Goal: Task Accomplishment & Management: Manage account settings

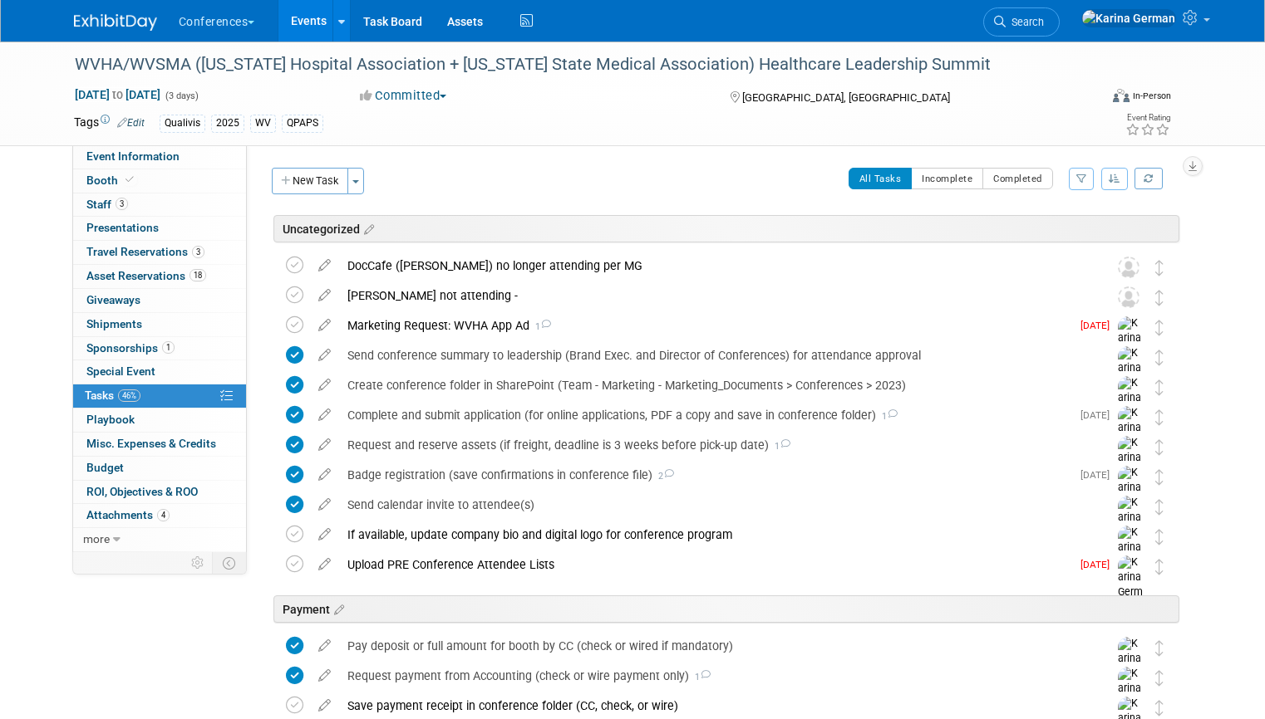
scroll to position [16, 0]
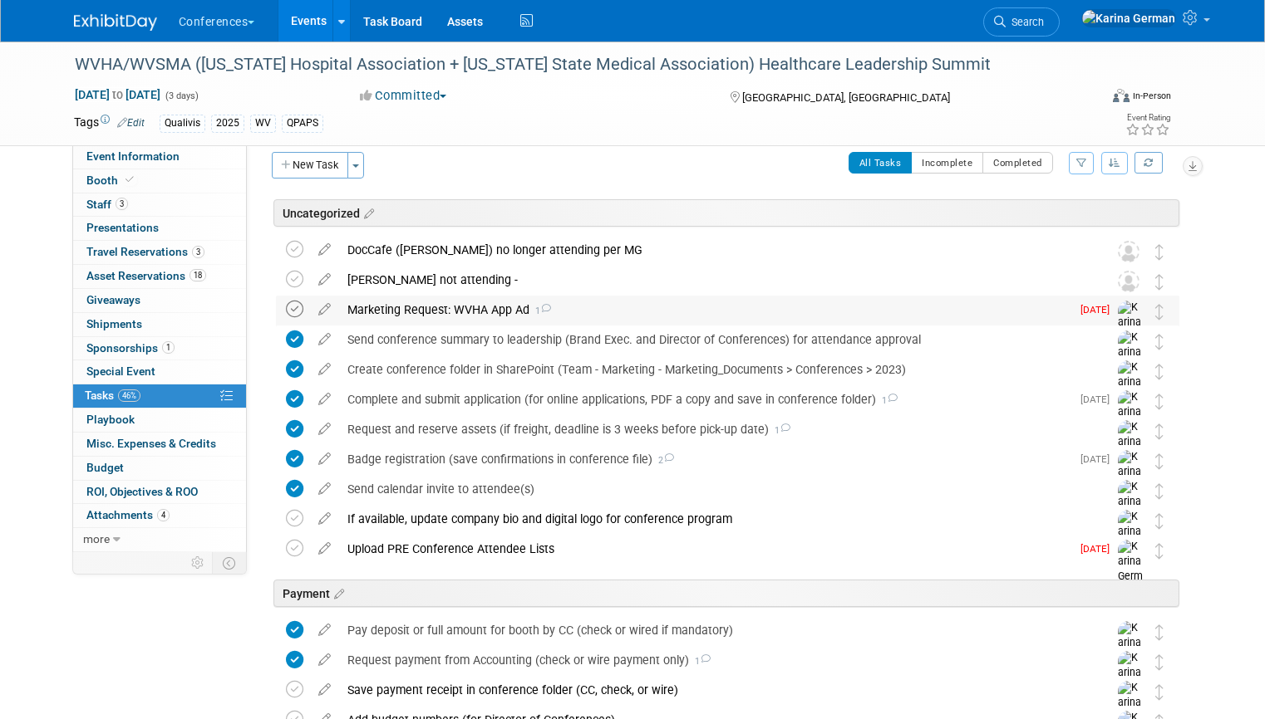
click at [300, 309] on icon at bounding box center [294, 309] width 17 height 17
click at [169, 347] on span "1" at bounding box center [168, 347] width 12 height 12
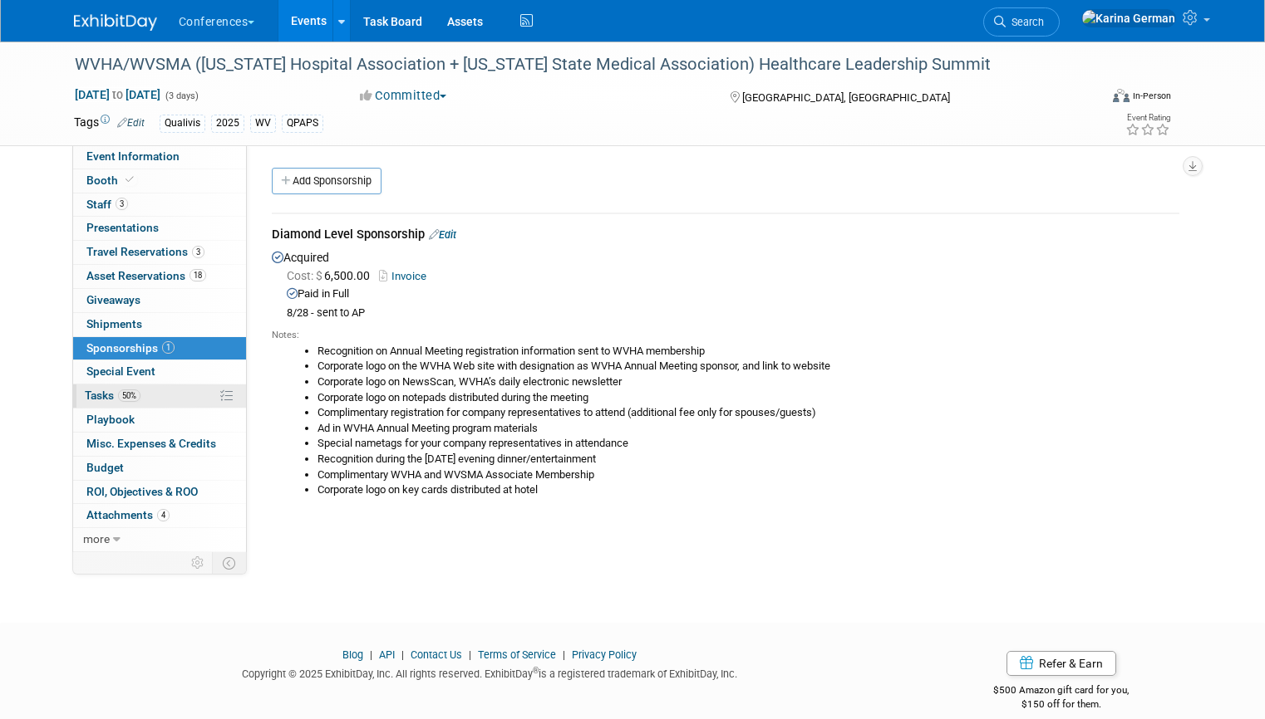
click at [143, 395] on link "50% Tasks 50%" at bounding box center [159, 396] width 173 height 23
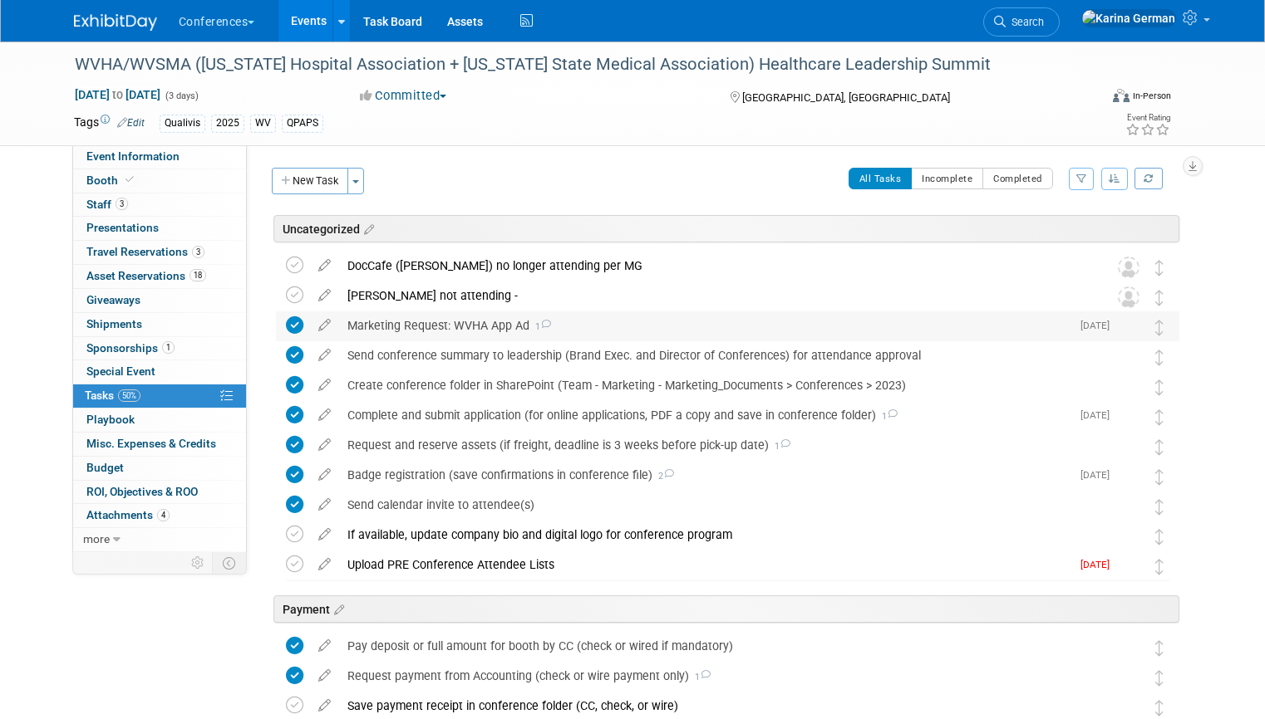
click at [419, 325] on div "Marketing Request: WVHA App Ad 1" at bounding box center [704, 326] width 731 height 28
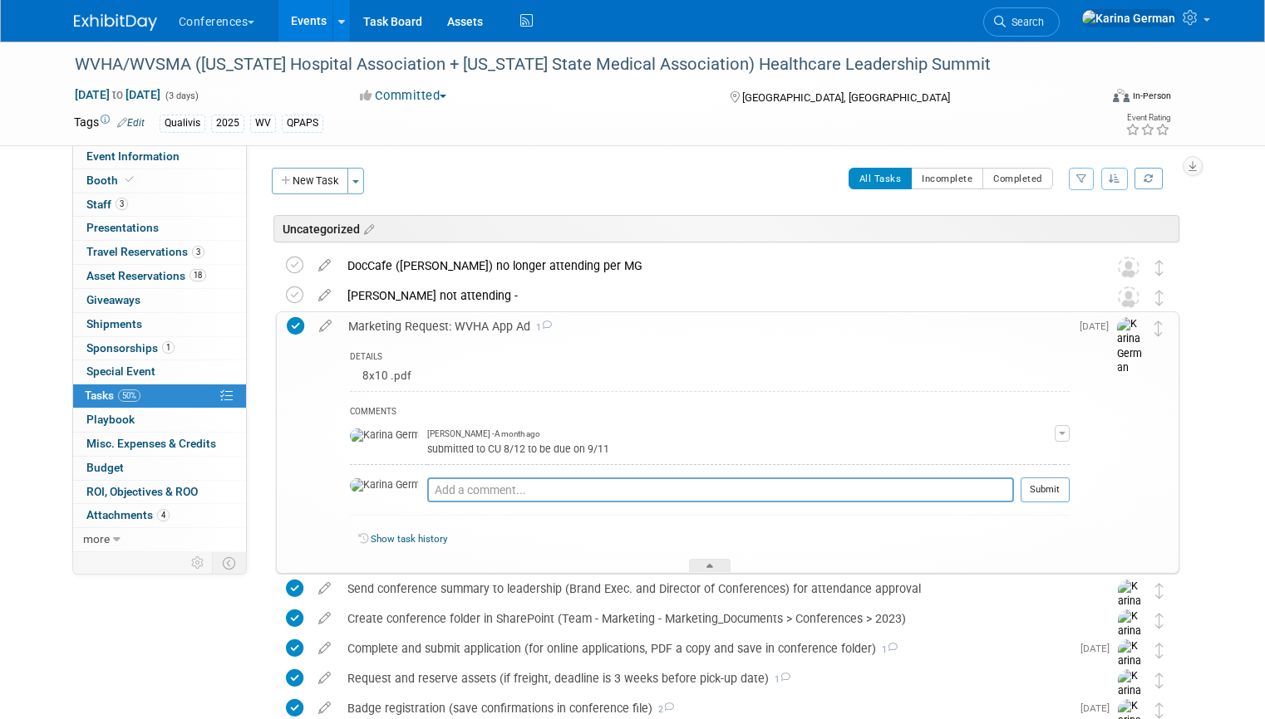
click at [420, 324] on div "Marketing Request: WVHA App Ad 1" at bounding box center [704, 326] width 729 height 28
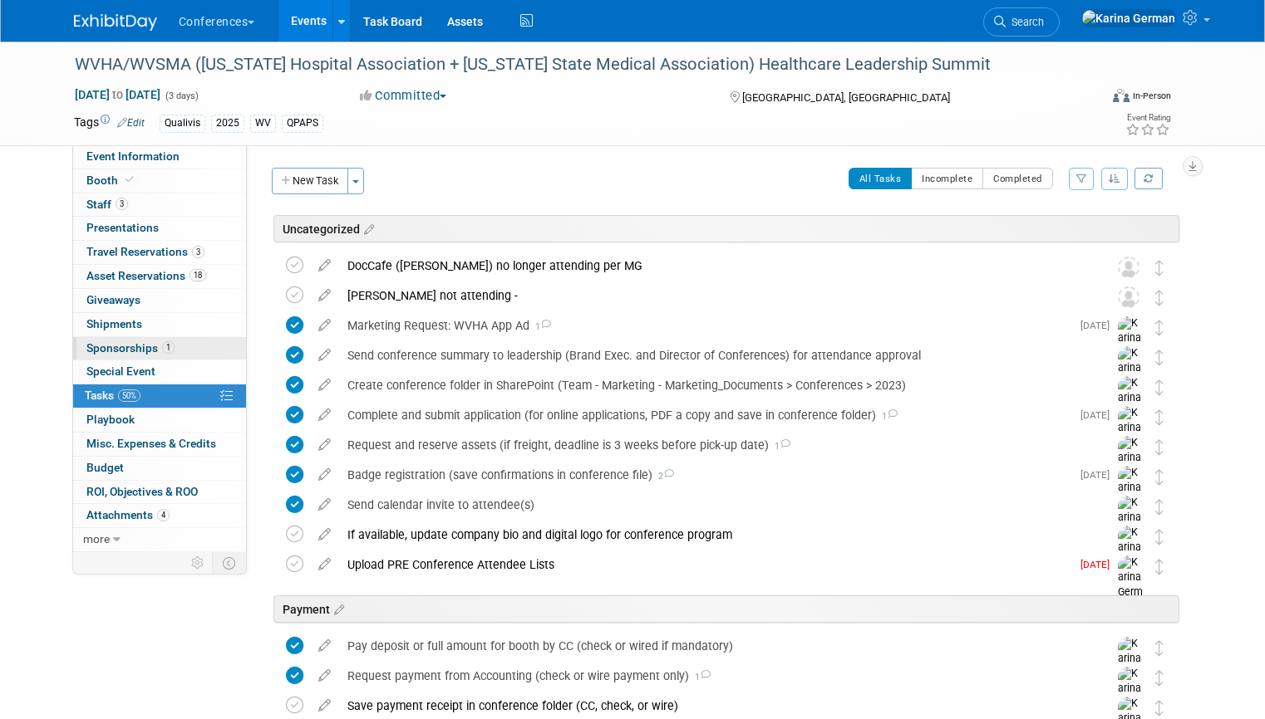
click at [150, 337] on link "1 Sponsorships 1" at bounding box center [159, 348] width 173 height 23
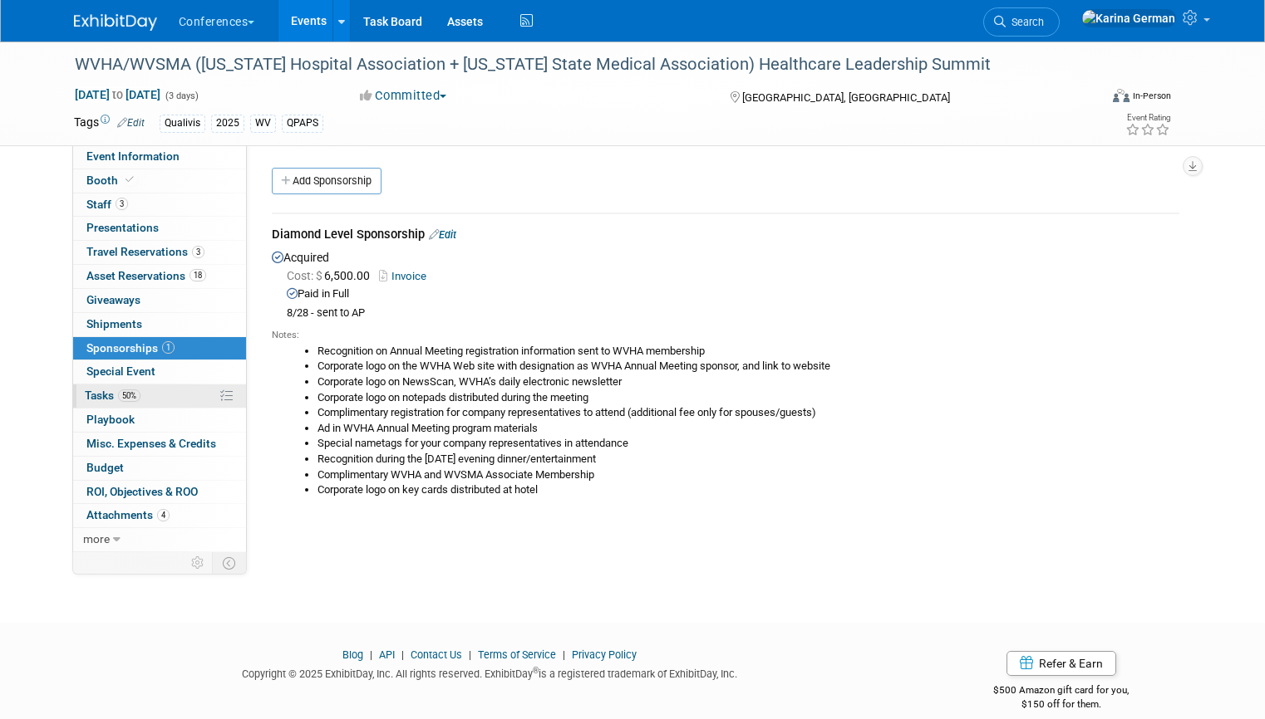
click at [120, 398] on span "50%" at bounding box center [129, 396] width 22 height 12
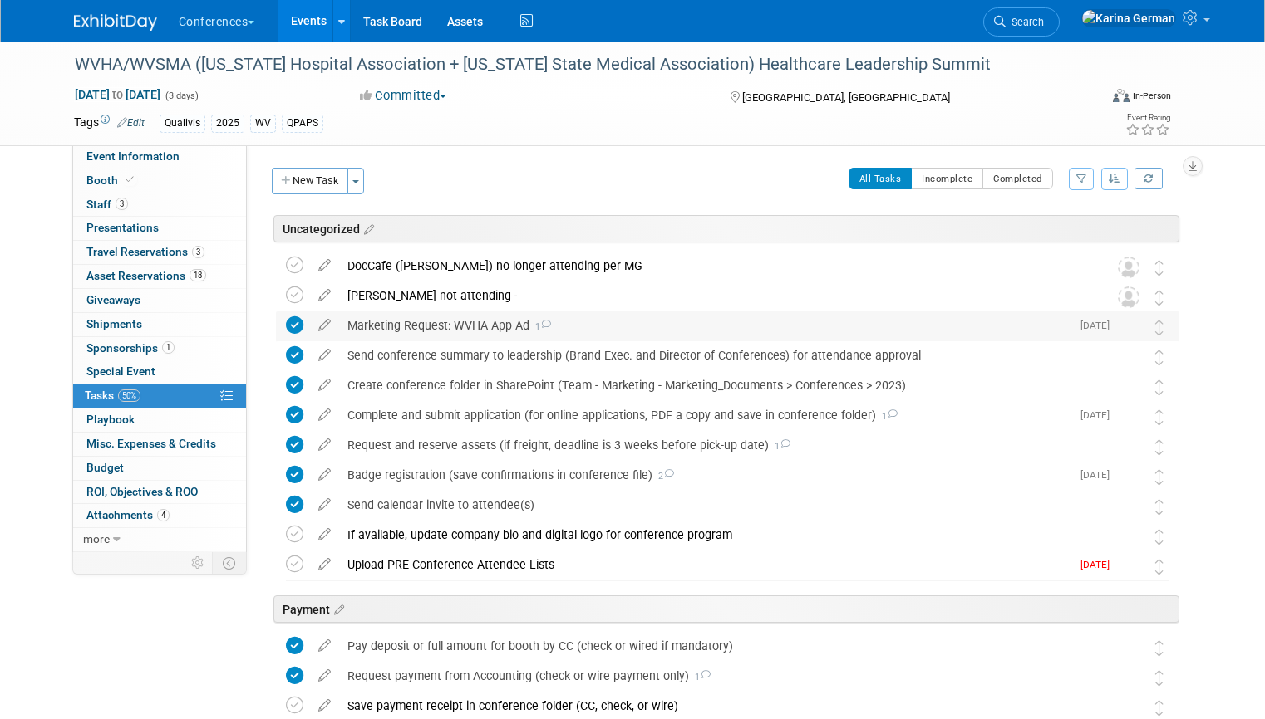
click at [435, 322] on div "Marketing Request: WVHA App Ad 1" at bounding box center [704, 326] width 731 height 28
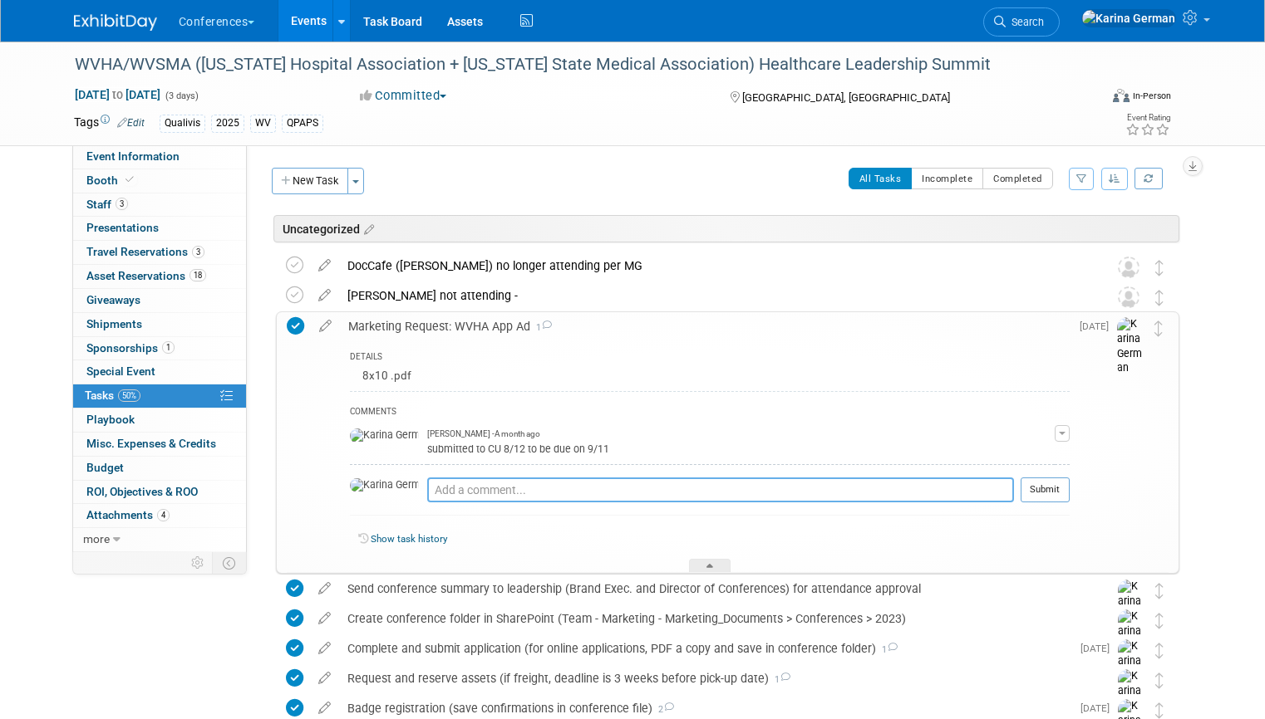
click at [457, 489] on textarea at bounding box center [720, 490] width 587 height 25
type textarea "sent to [PERSON_NAME] 9/12"
click at [1071, 489] on td "[DATE]" at bounding box center [1092, 442] width 47 height 261
click at [1057, 489] on button "Submit" at bounding box center [1044, 490] width 49 height 25
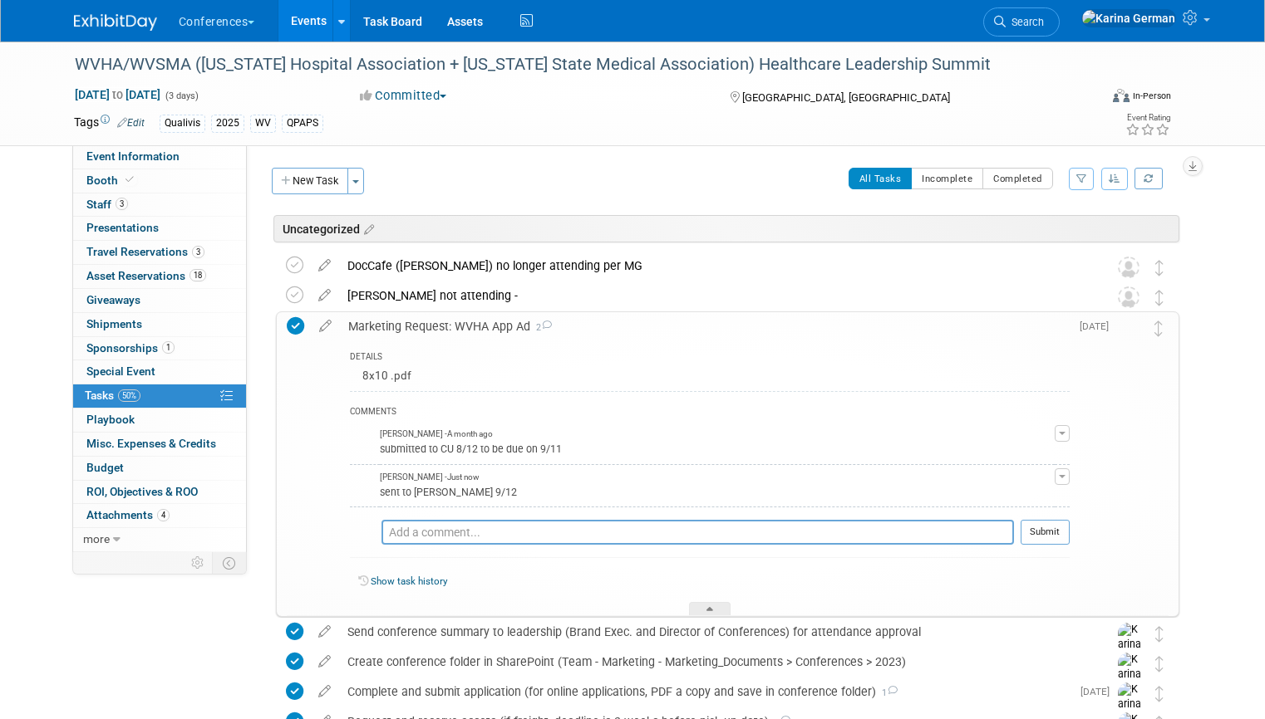
click at [420, 327] on div "Marketing Request: WVHA App Ad 2" at bounding box center [704, 326] width 729 height 28
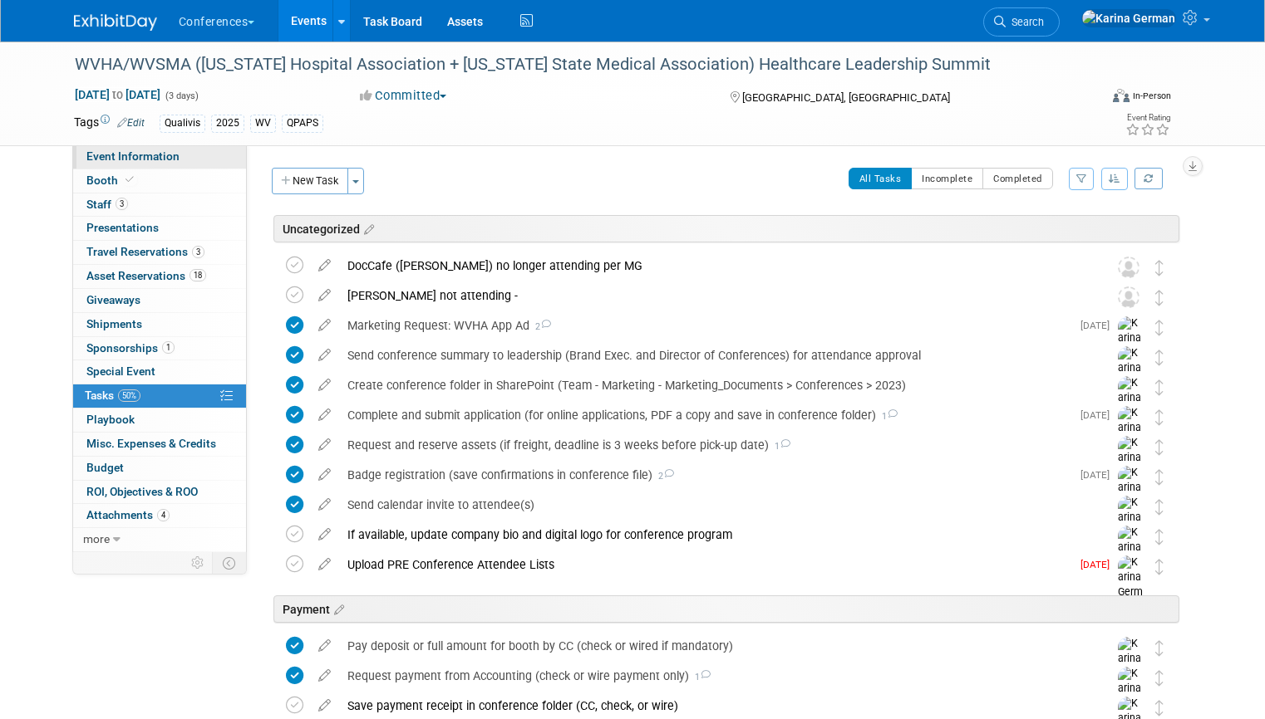
click at [184, 154] on link "Event Information" at bounding box center [159, 156] width 173 height 23
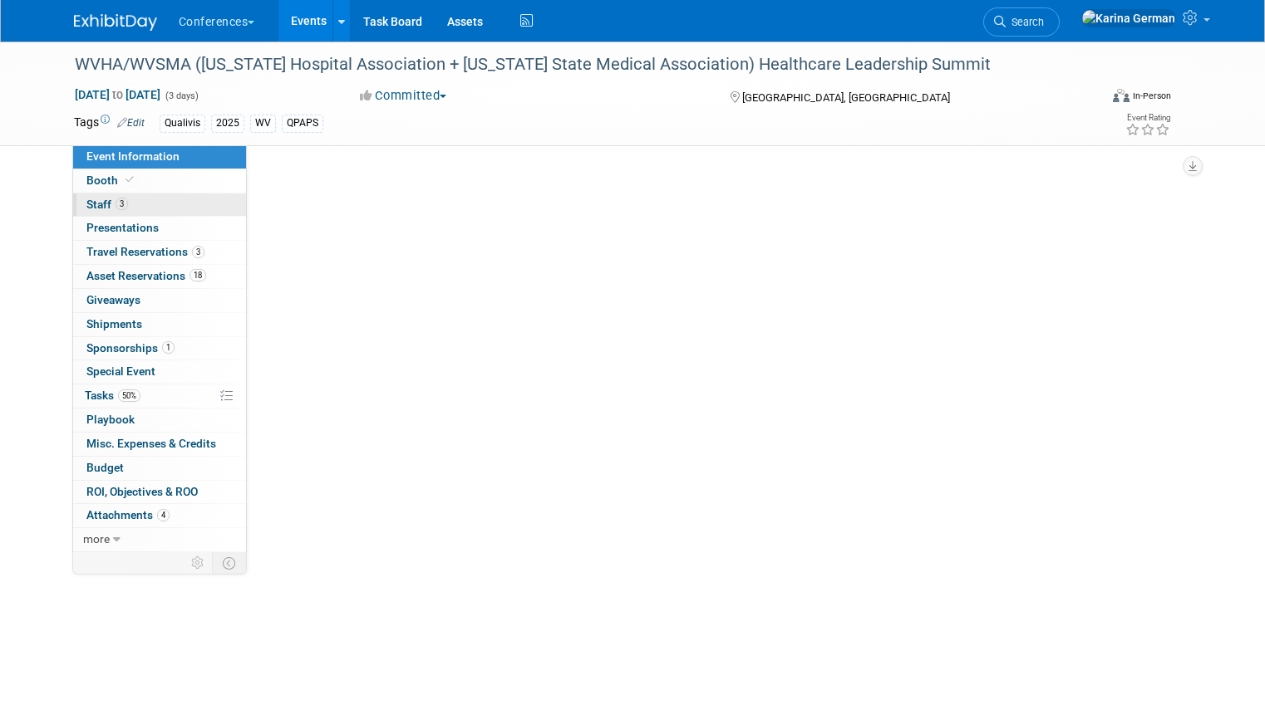
select select "Qualivis"
select select "Client-facing"
select select "Karina"
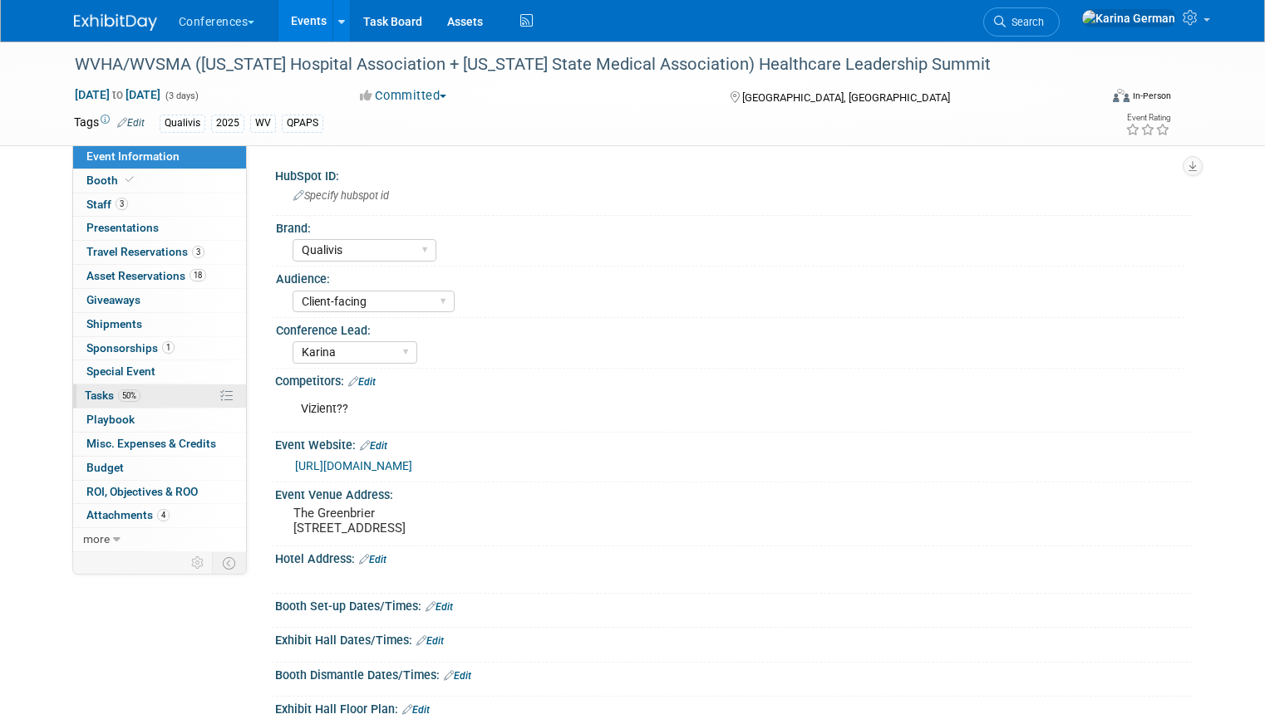
click at [156, 394] on link "50% Tasks 50%" at bounding box center [159, 396] width 173 height 23
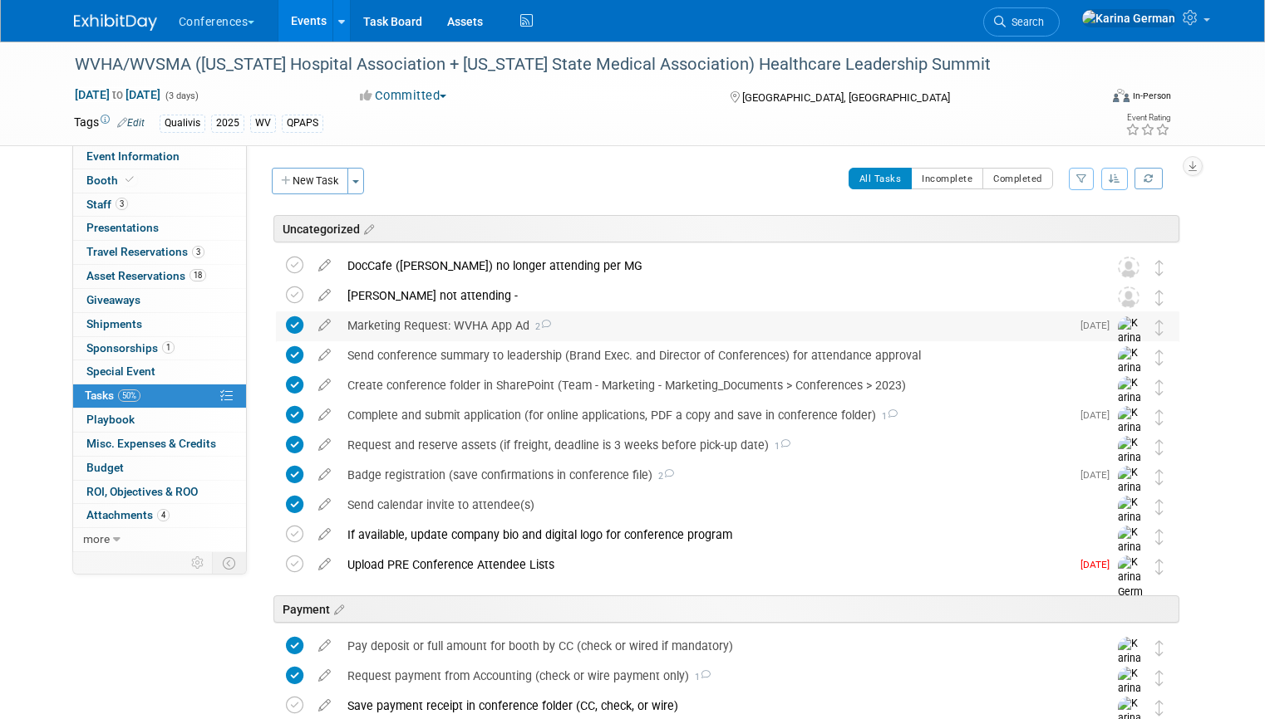
click at [390, 328] on div "Marketing Request: WVHA App Ad 2" at bounding box center [704, 326] width 731 height 28
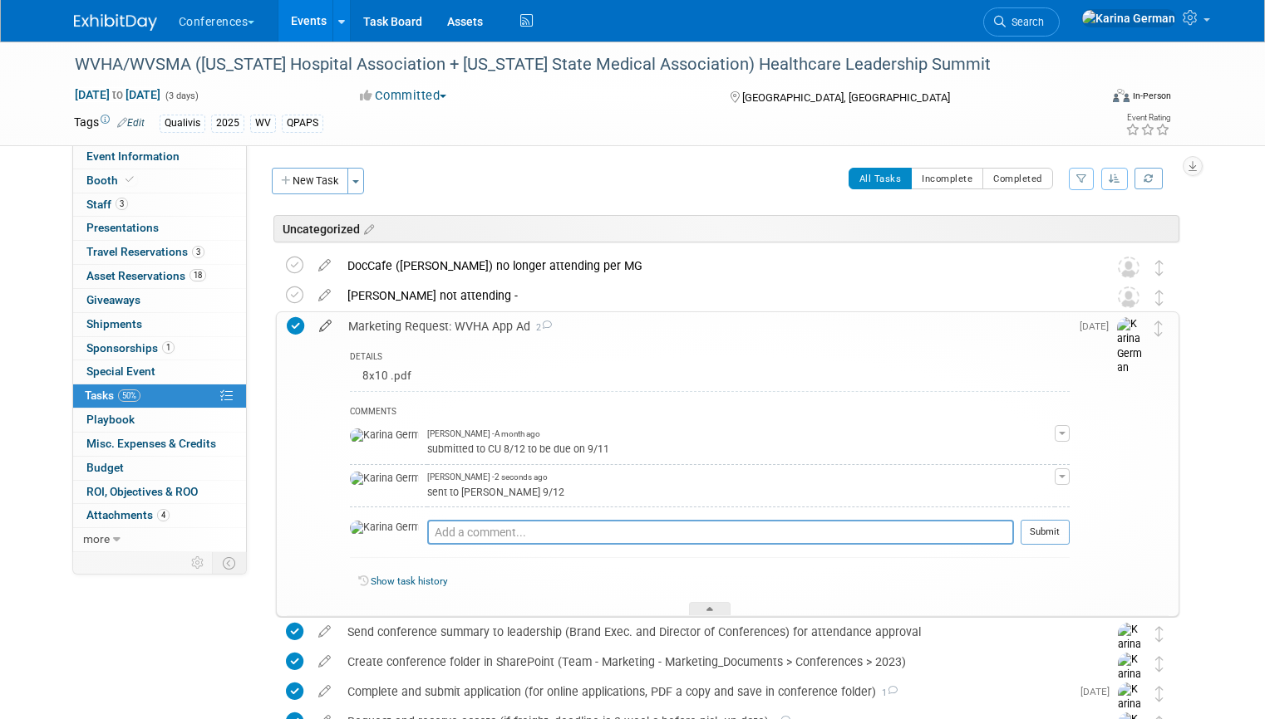
click at [318, 322] on icon at bounding box center [325, 322] width 29 height 21
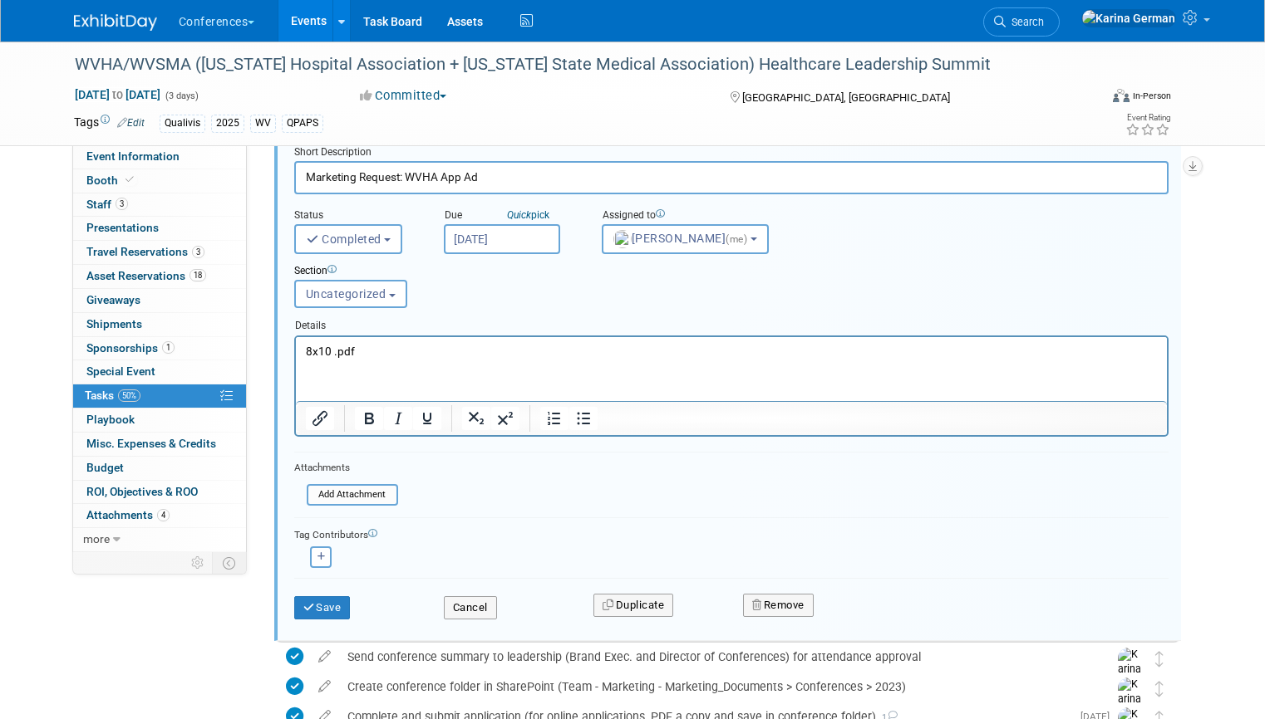
scroll to position [204, 0]
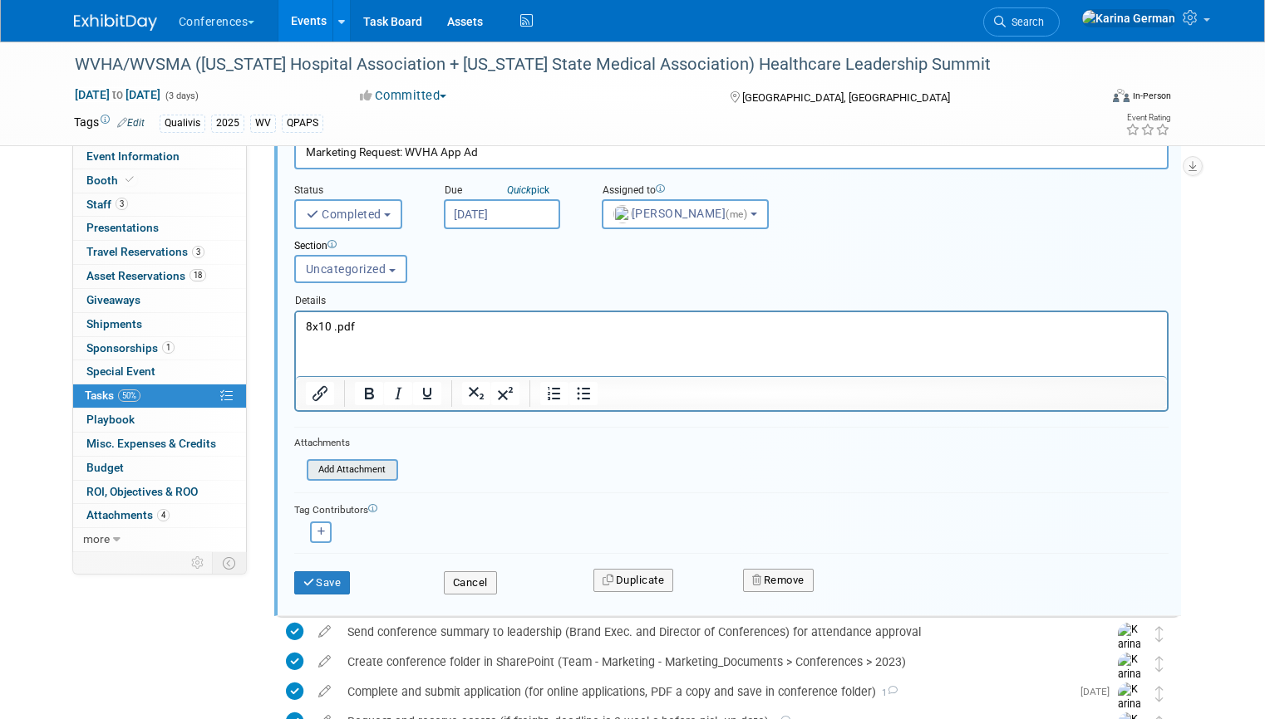
click at [372, 464] on input "file" at bounding box center [311, 470] width 169 height 18
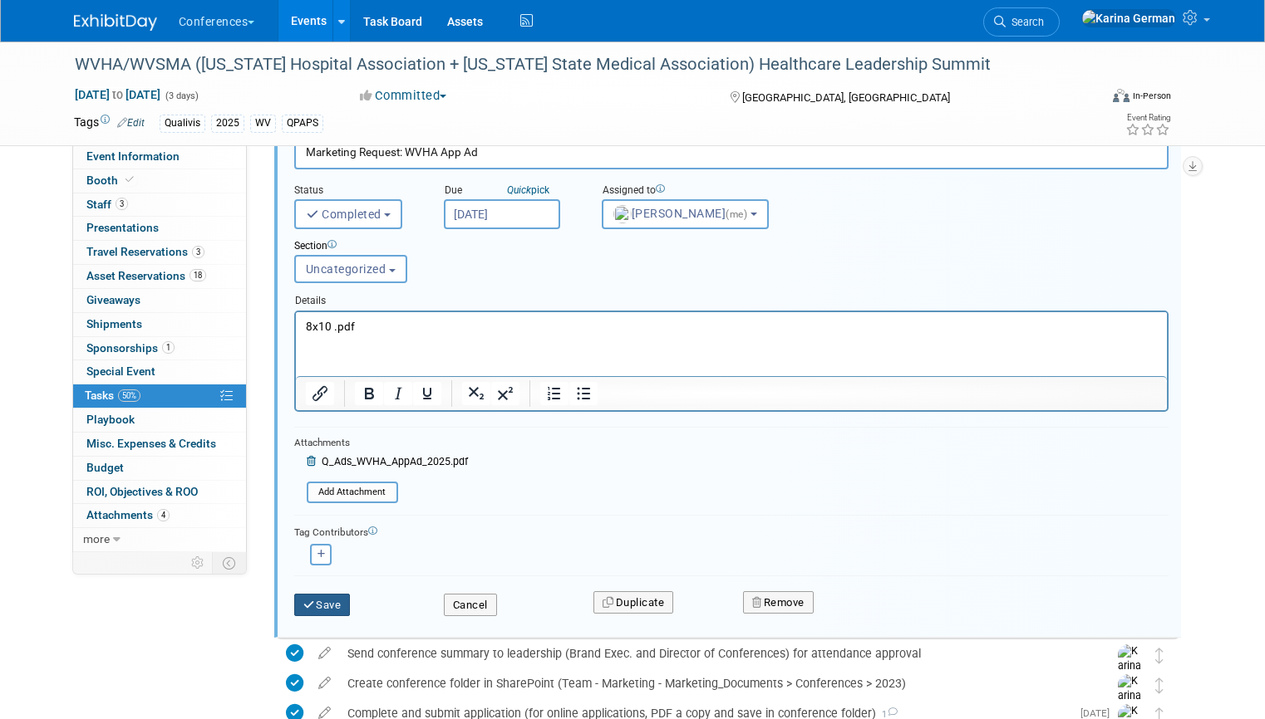
click at [313, 609] on icon "submit" at bounding box center [309, 605] width 13 height 11
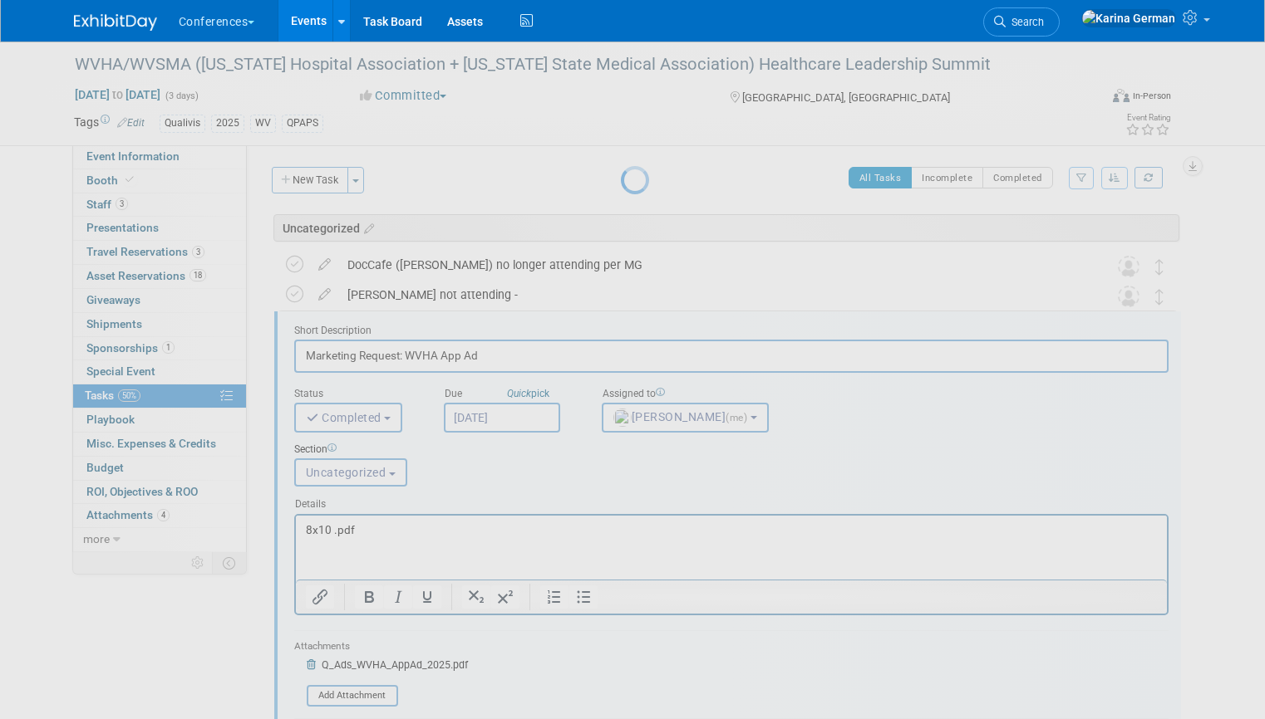
scroll to position [0, 0]
